Goal: Information Seeking & Learning: Find specific fact

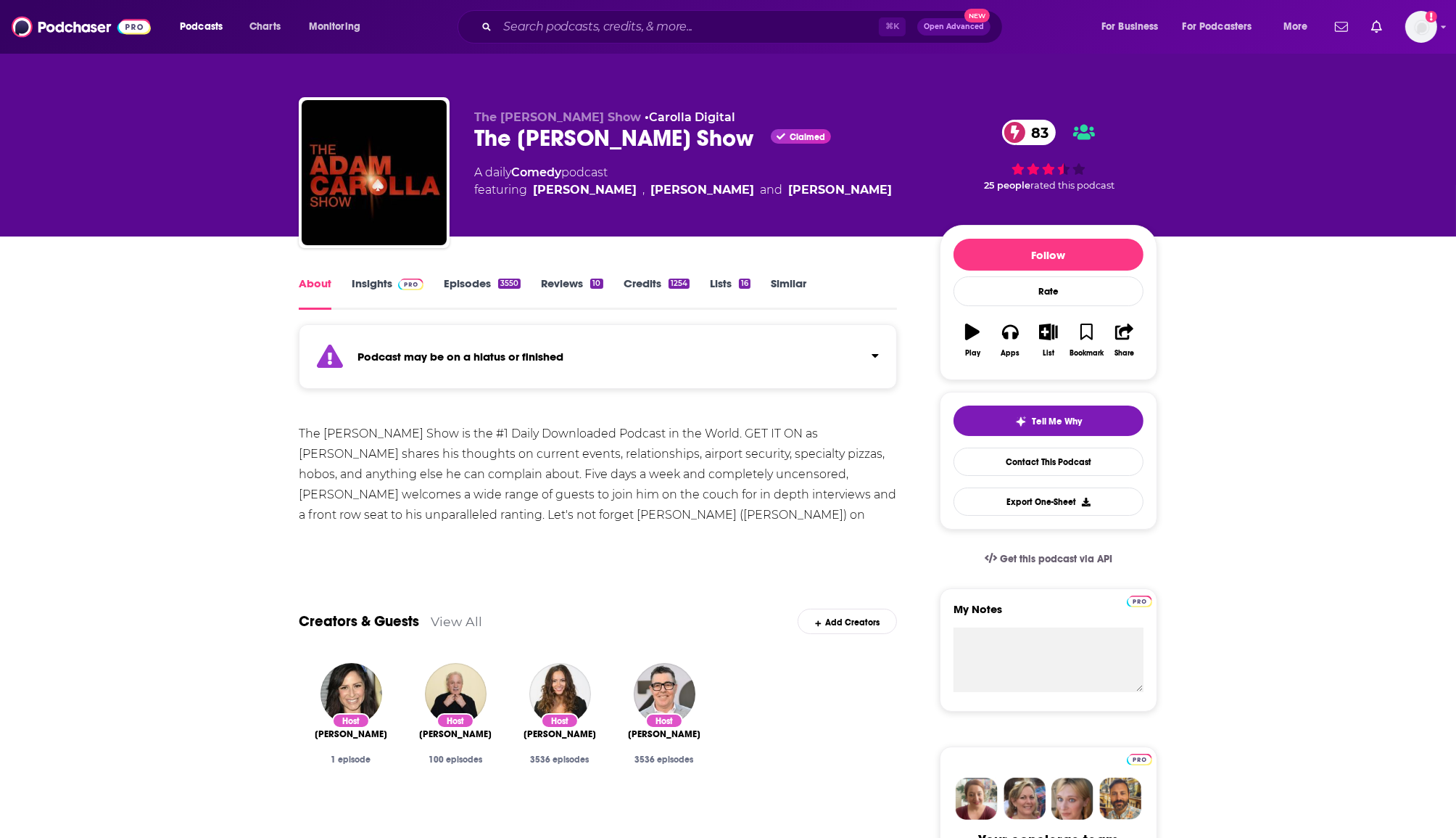
click at [353, 287] on link "Insights" at bounding box center [387, 293] width 72 height 34
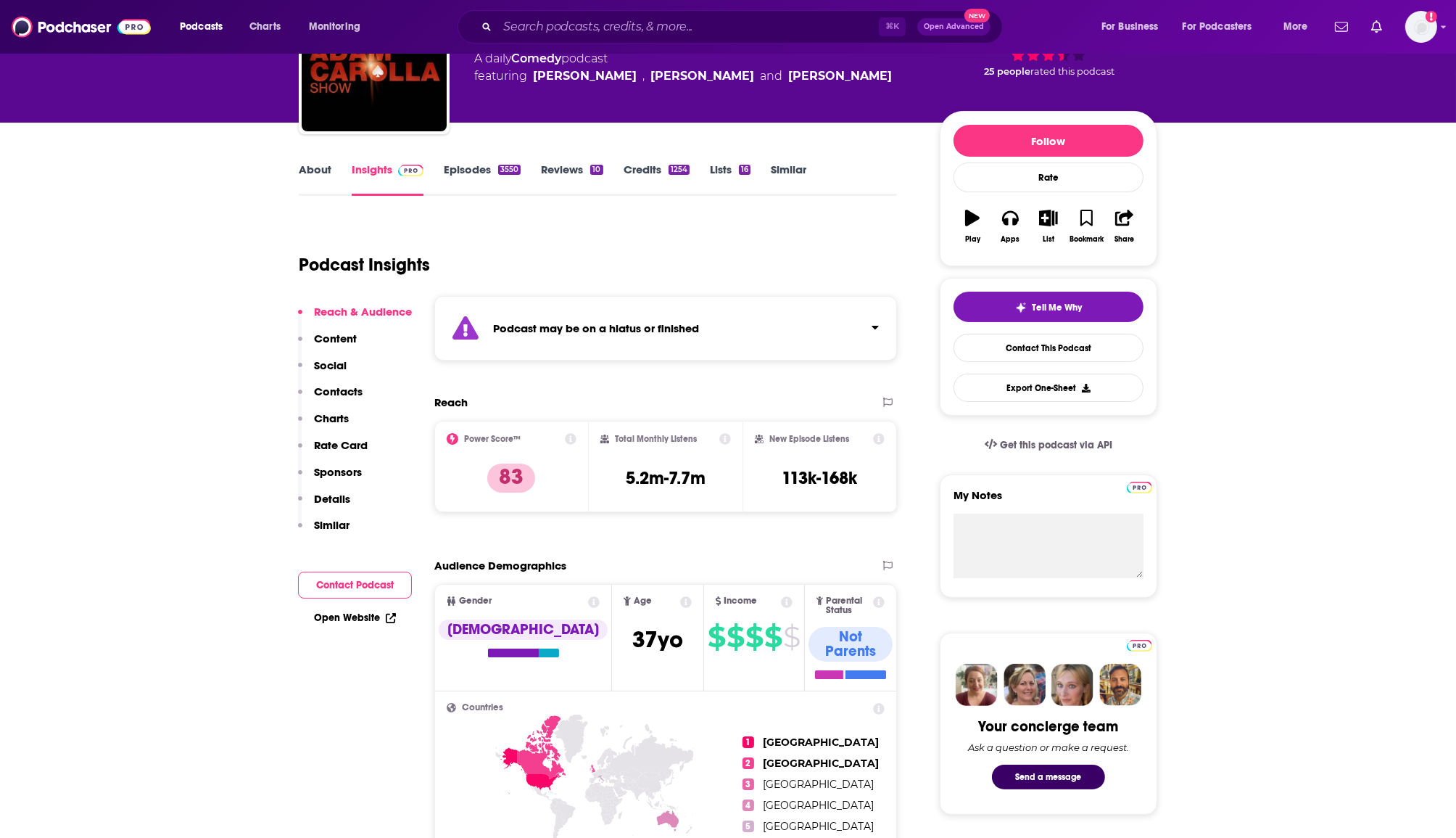
scroll to position [122, 0]
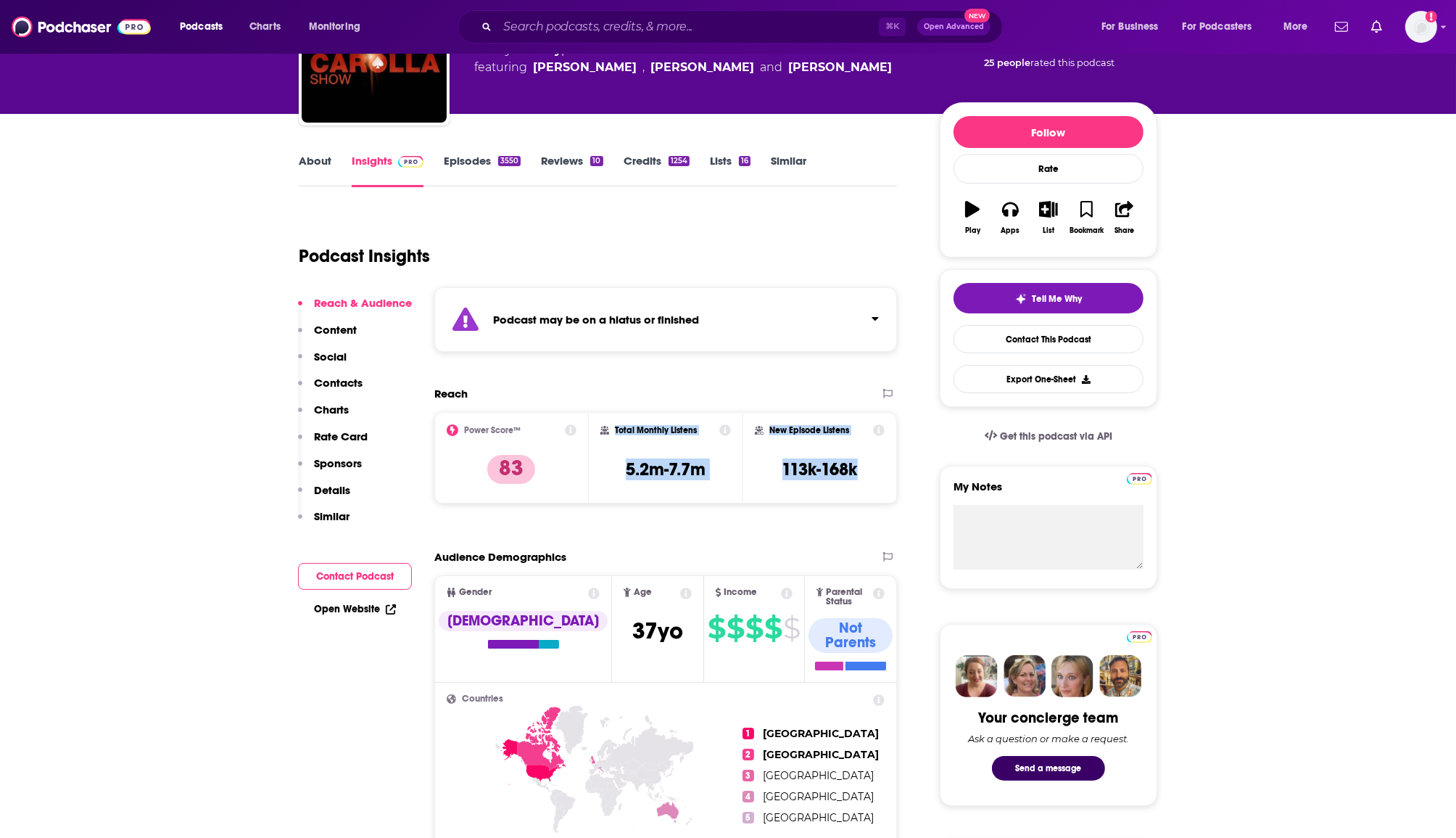
drag, startPoint x: 878, startPoint y: 469, endPoint x: 606, endPoint y: 423, distance: 275.9
click at [606, 423] on div "Power Score™ 83 Total Monthly Listens 5.2m-7.7m New Episode Listens 113k-168k" at bounding box center [665, 457] width 462 height 91
copy div "Total Monthly Listens 5.2m-7.7m New Episode Listens 113k-168k"
click at [879, 473] on div "New Episode Listens 113k-168k" at bounding box center [820, 457] width 130 height 66
drag, startPoint x: 871, startPoint y: 477, endPoint x: 606, endPoint y: 413, distance: 272.6
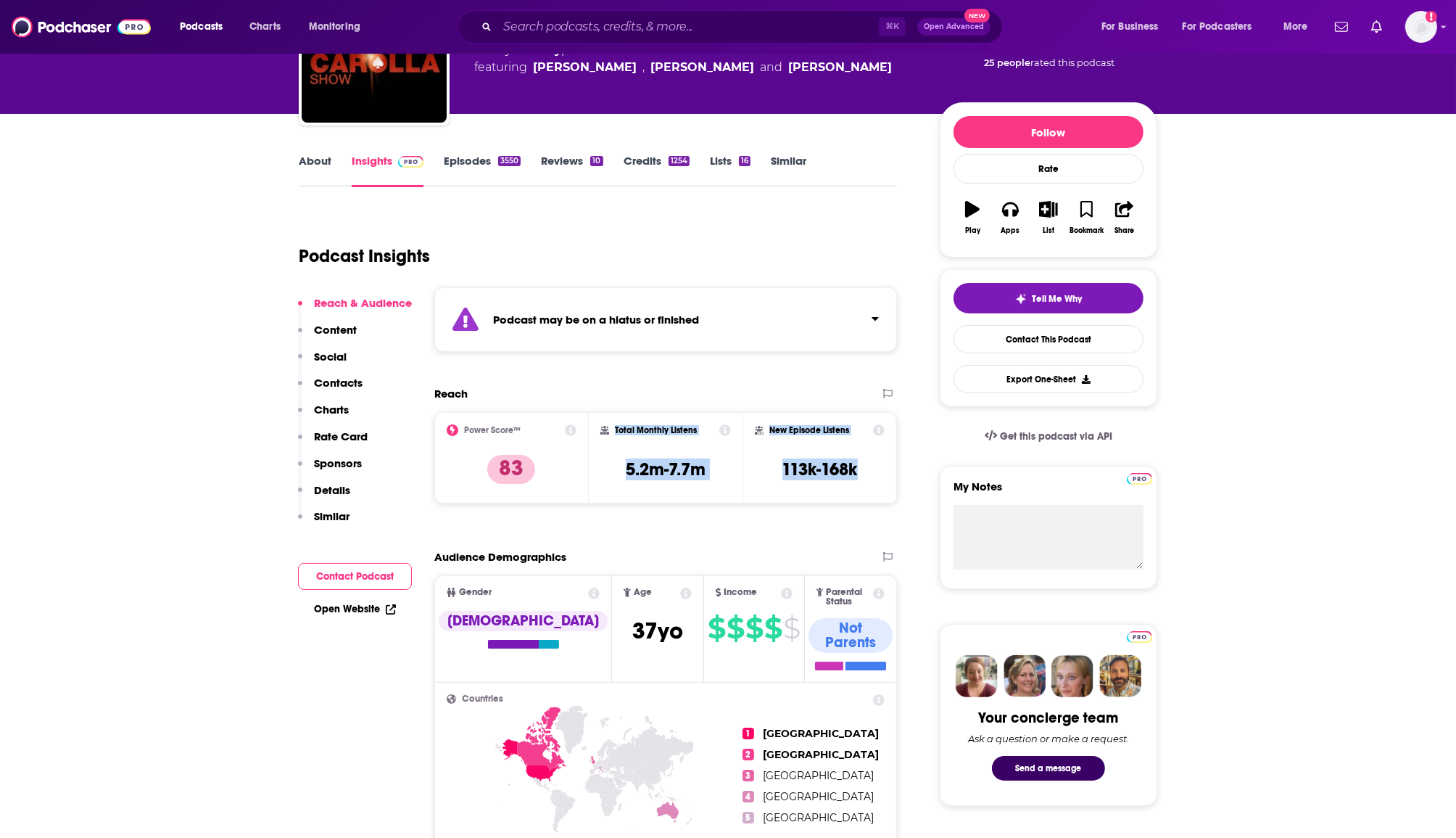
click at [606, 413] on div "Power Score™ 83 Total Monthly Listens 5.2m-7.7m New Episode Listens 113k-168k" at bounding box center [665, 457] width 462 height 91
copy div "Total Monthly Listens 5.2m-7.7m New Episode Listens 113k-168k"
drag, startPoint x: 841, startPoint y: 462, endPoint x: 851, endPoint y: 465, distance: 10.4
click at [841, 462] on h3 "113k-168k" at bounding box center [820, 469] width 75 height 22
drag, startPoint x: 873, startPoint y: 477, endPoint x: 600, endPoint y: 437, distance: 275.9
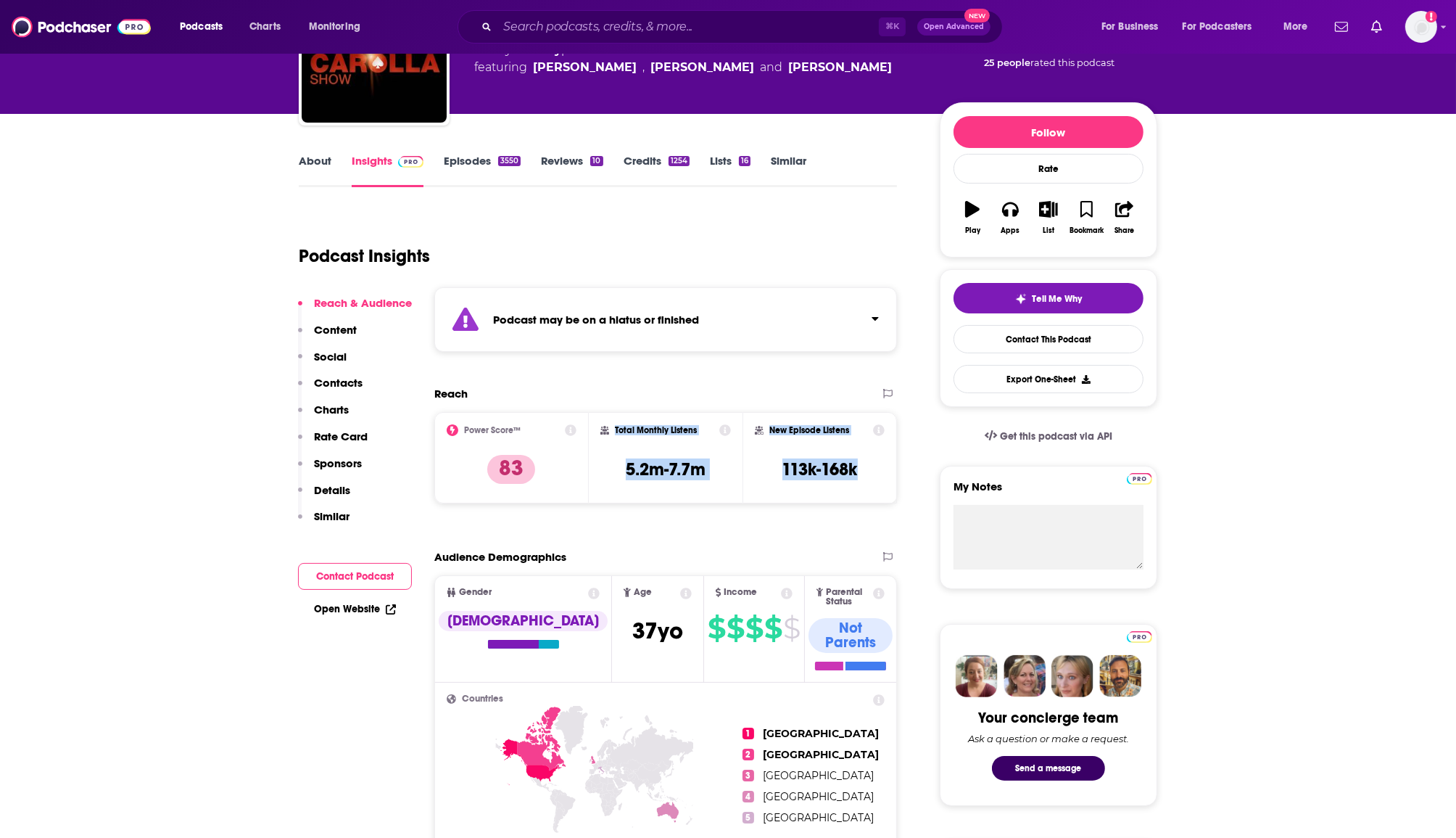
click at [600, 437] on div "Power Score™ 83 Total Monthly Listens 5.2m-7.7m New Episode Listens 113k-168k" at bounding box center [665, 457] width 462 height 91
copy div "Total Monthly Listens 5.2m-7.7m New Episode Listens 113k-168k"
